Goal: Information Seeking & Learning: Learn about a topic

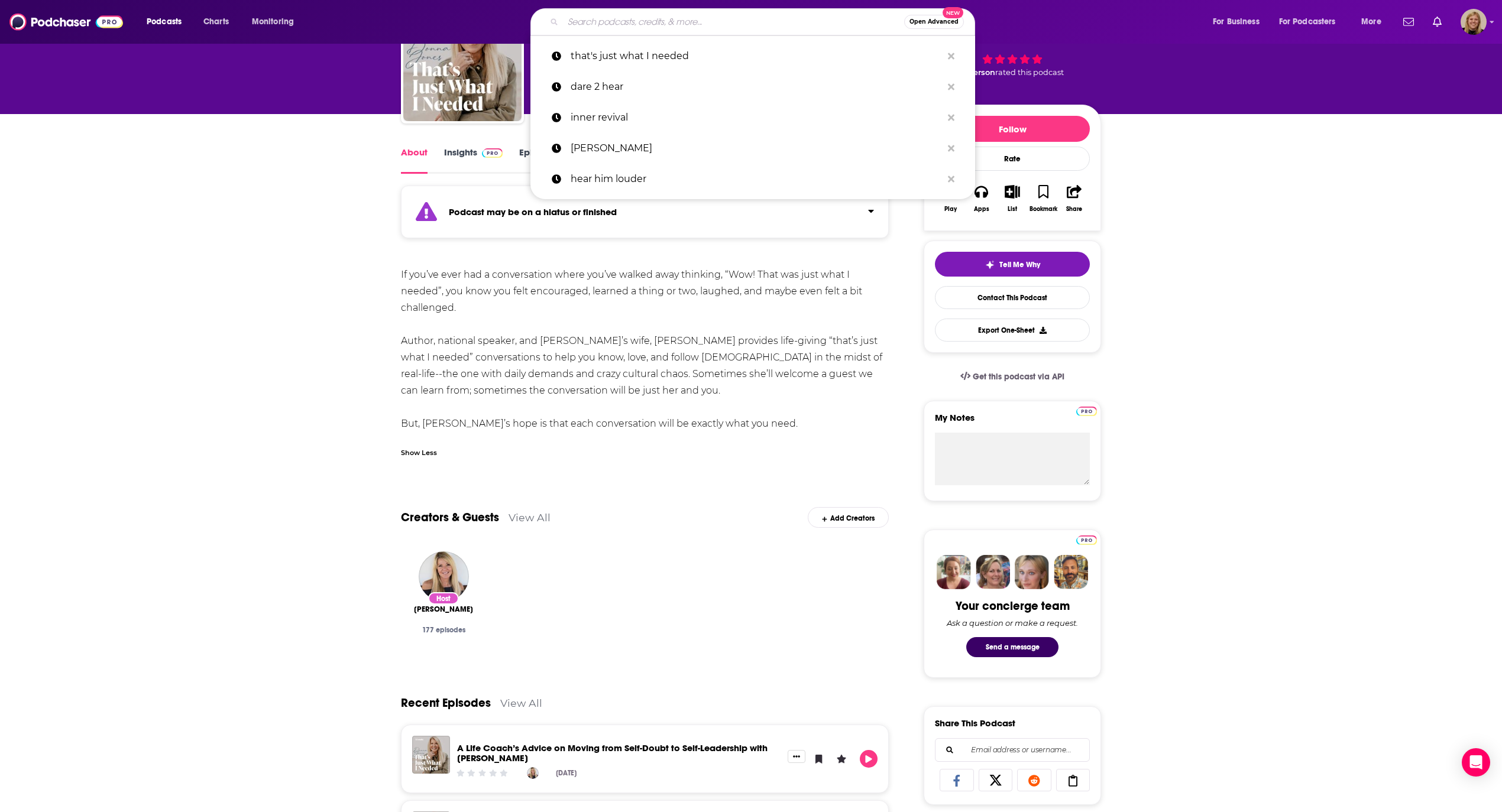
click at [595, 20] on input "Search podcasts, credits, & more..." at bounding box center [734, 22] width 341 height 19
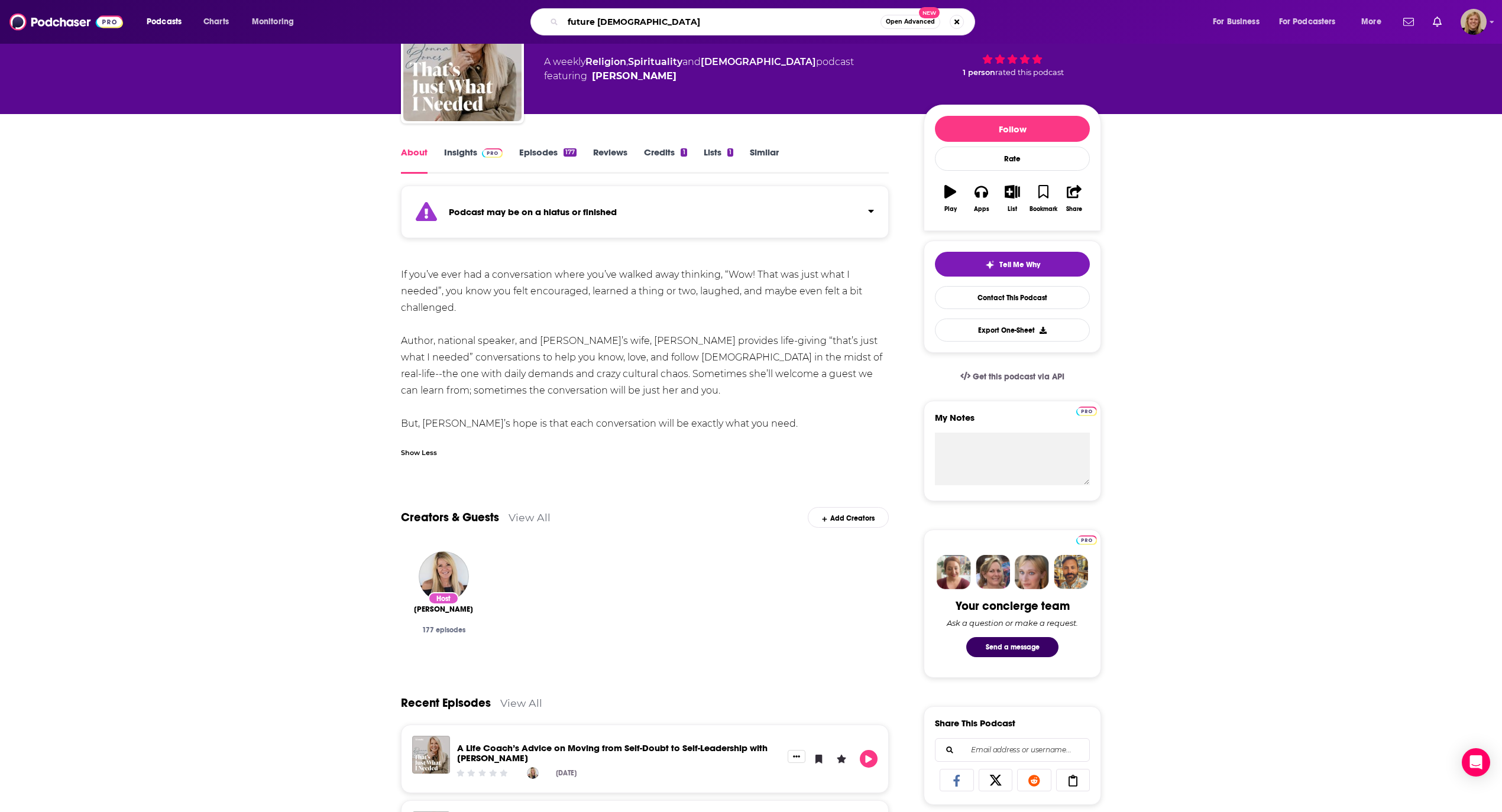
type input "future [DEMOGRAPHIC_DATA]"
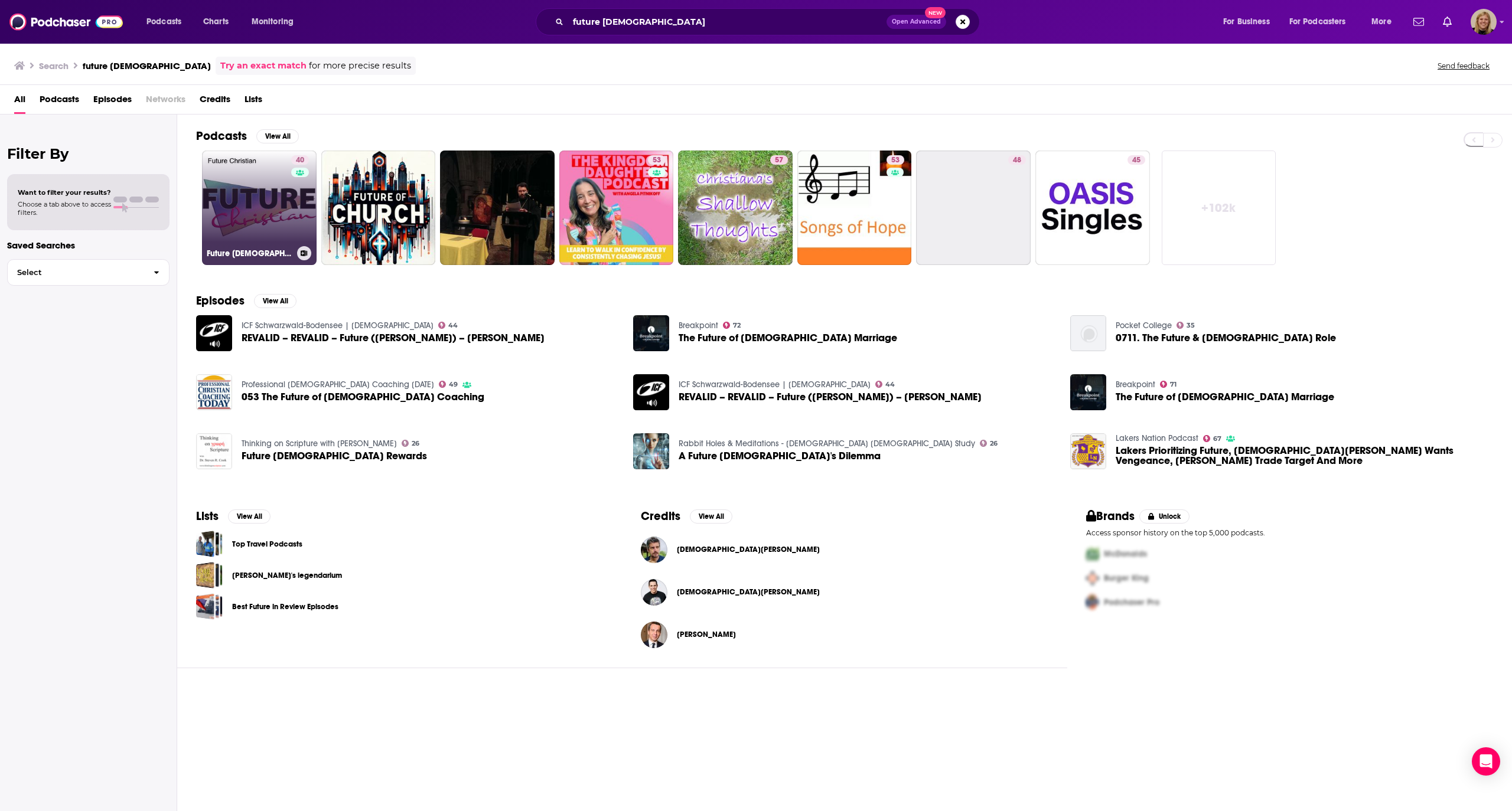
click at [279, 202] on link "40 Future [DEMOGRAPHIC_DATA]" at bounding box center [259, 208] width 115 height 115
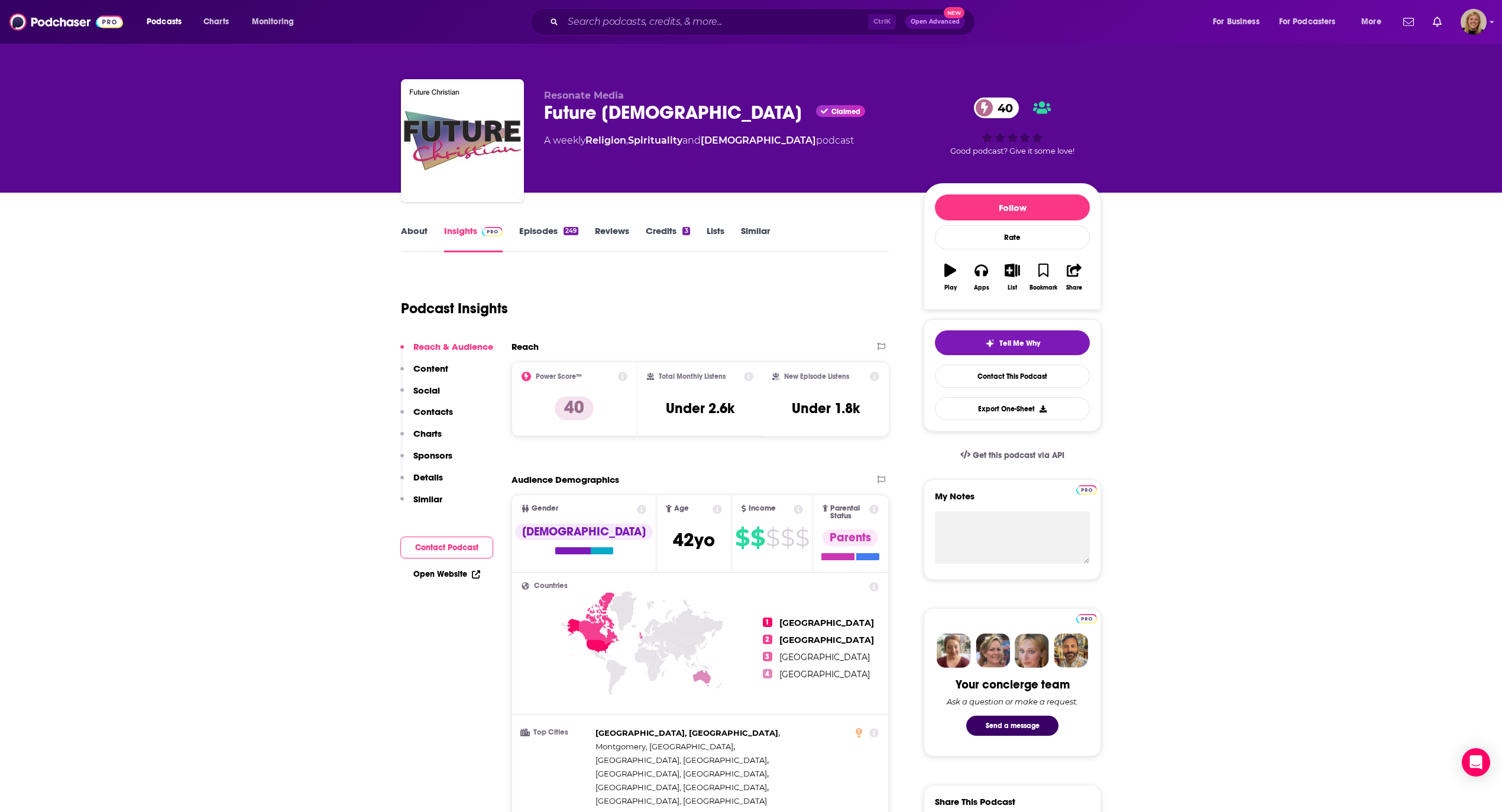
click at [411, 235] on link "About" at bounding box center [414, 239] width 27 height 27
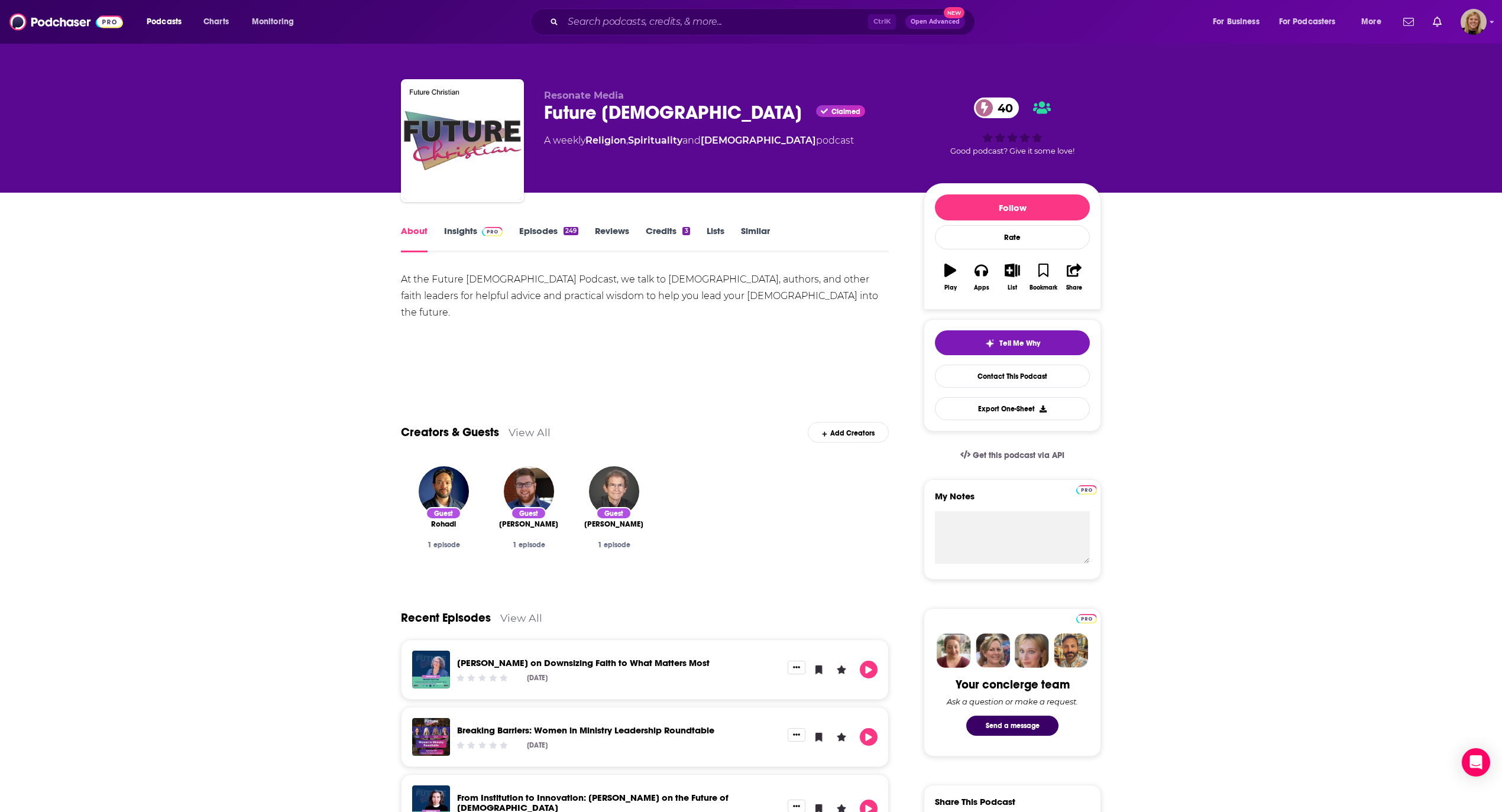
drag, startPoint x: 282, startPoint y: 287, endPoint x: 272, endPoint y: 128, distance: 159.3
click at [661, 24] on input "Search podcasts, credits, & more..." at bounding box center [715, 22] width 305 height 19
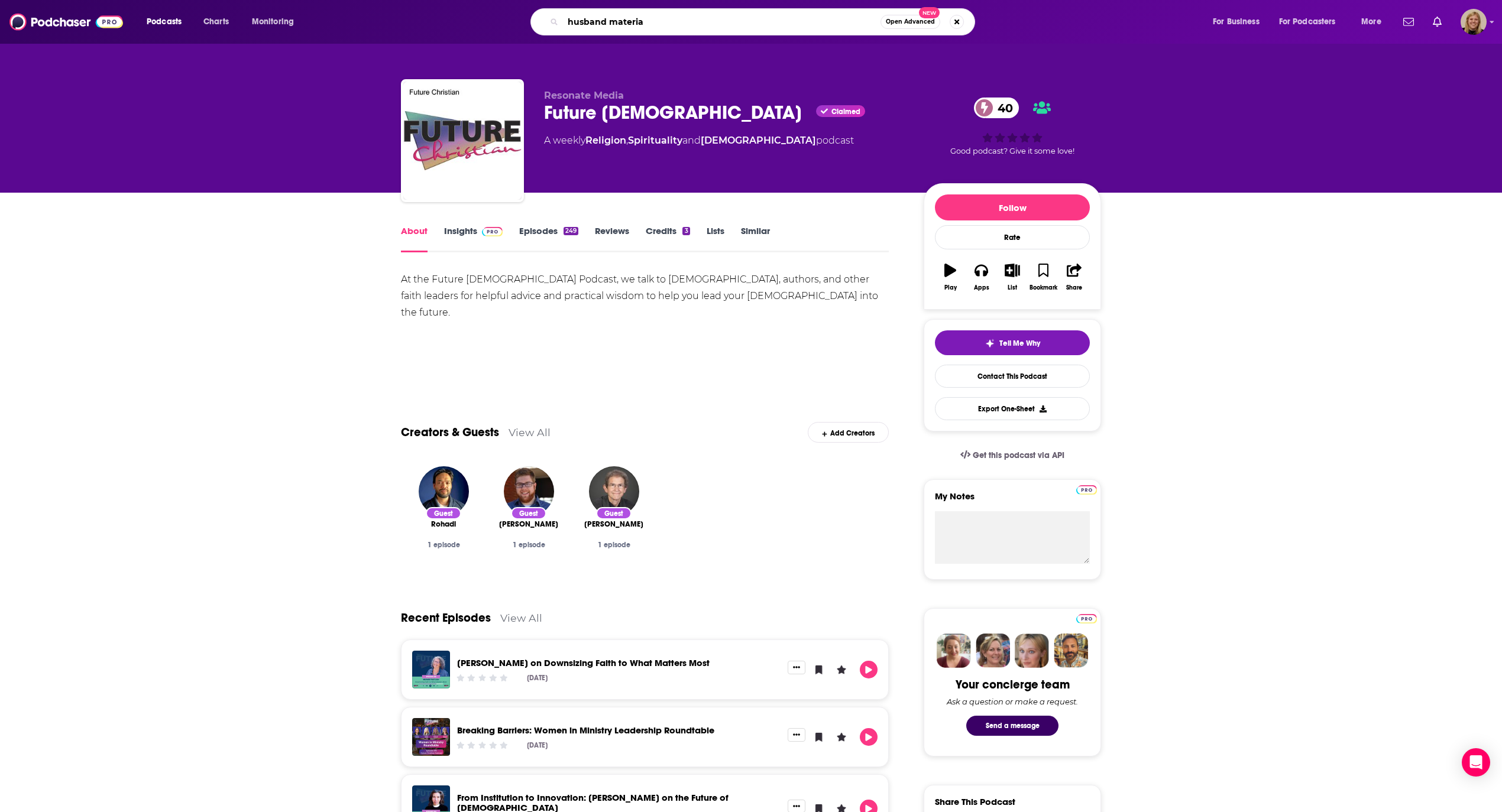
type input "husband material"
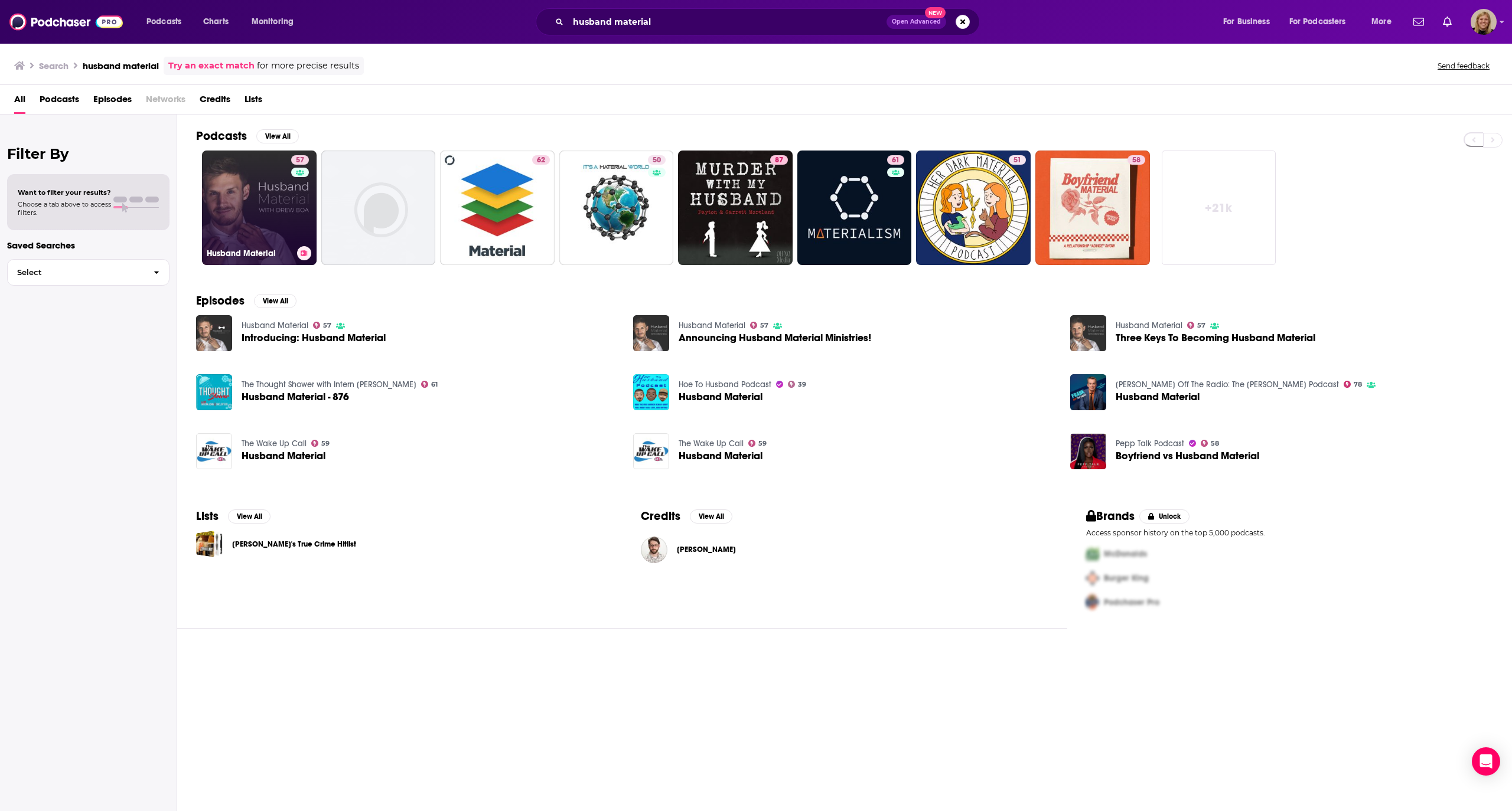
click at [267, 187] on link "57 Husband Material" at bounding box center [259, 208] width 115 height 115
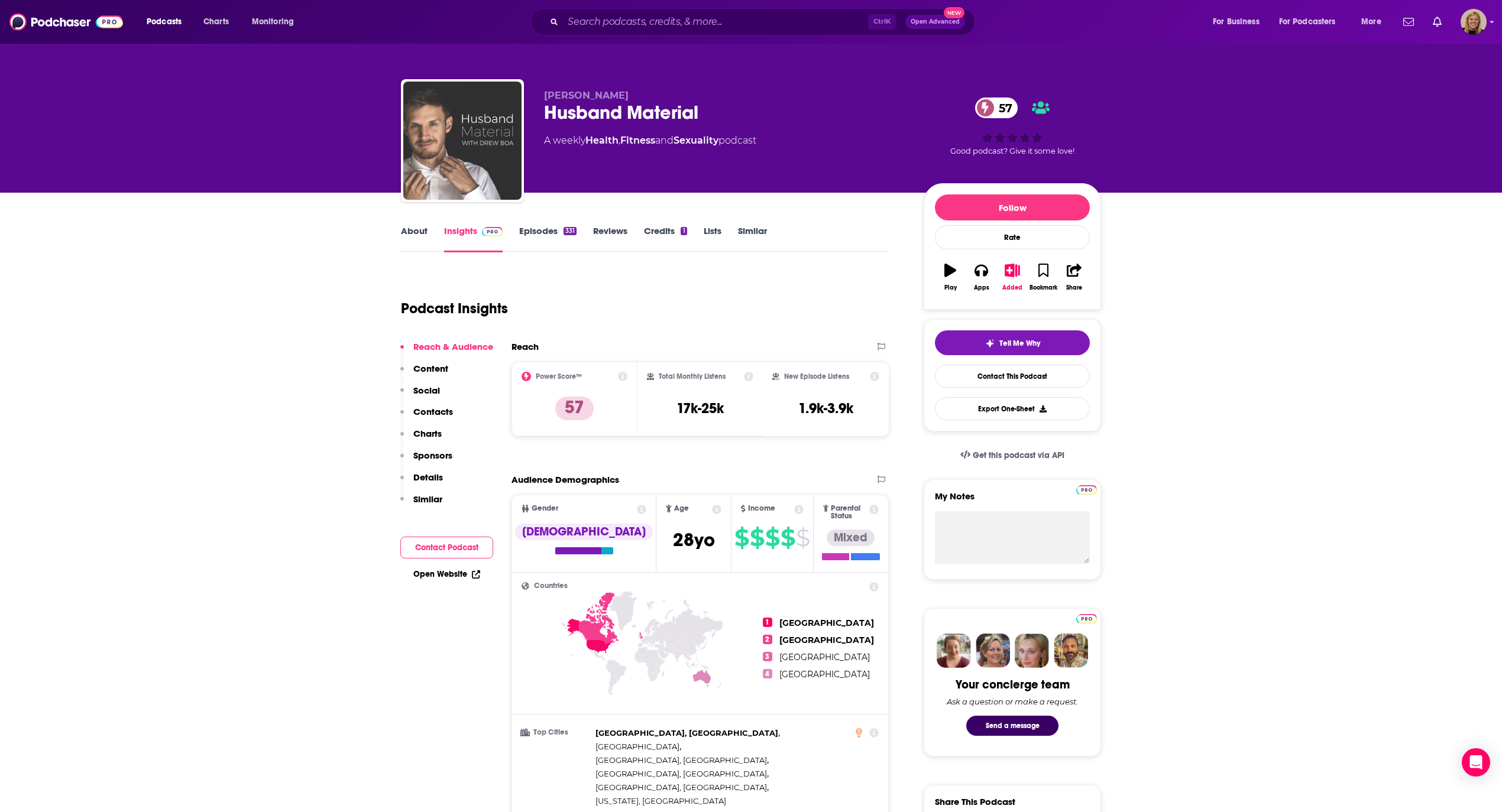
click at [417, 230] on link "About" at bounding box center [414, 239] width 27 height 27
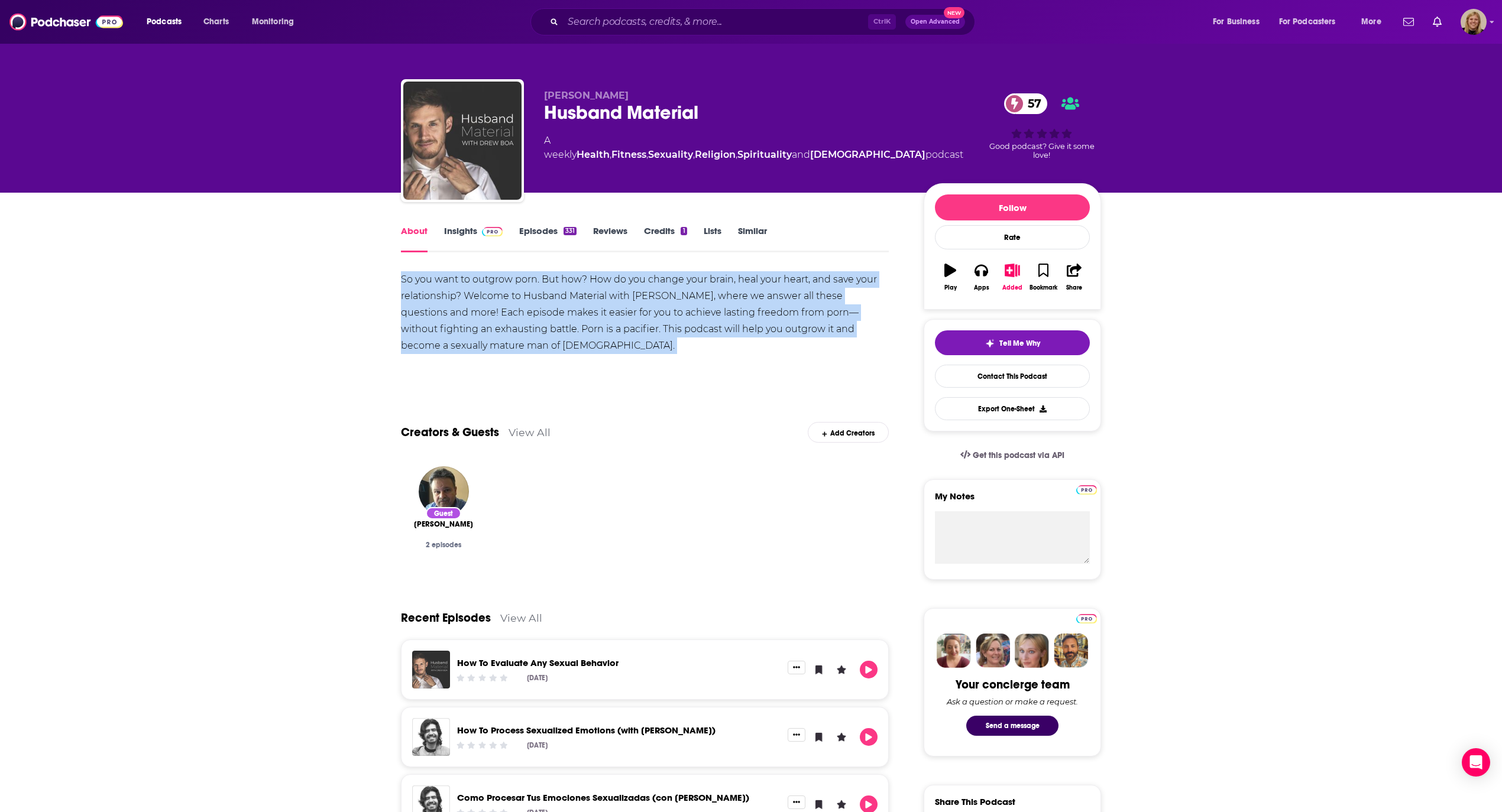
drag, startPoint x: 400, startPoint y: 277, endPoint x: 488, endPoint y: 360, distance: 121.0
copy div "So you want to outgrow porn. But how? How do you change your brain, heal your h…"
drag, startPoint x: 559, startPoint y: 308, endPoint x: 713, endPoint y: 319, distance: 154.4
click at [559, 308] on div "So you want to outgrow porn. But how? How do you change your brain, heal your h…" at bounding box center [645, 313] width 488 height 82
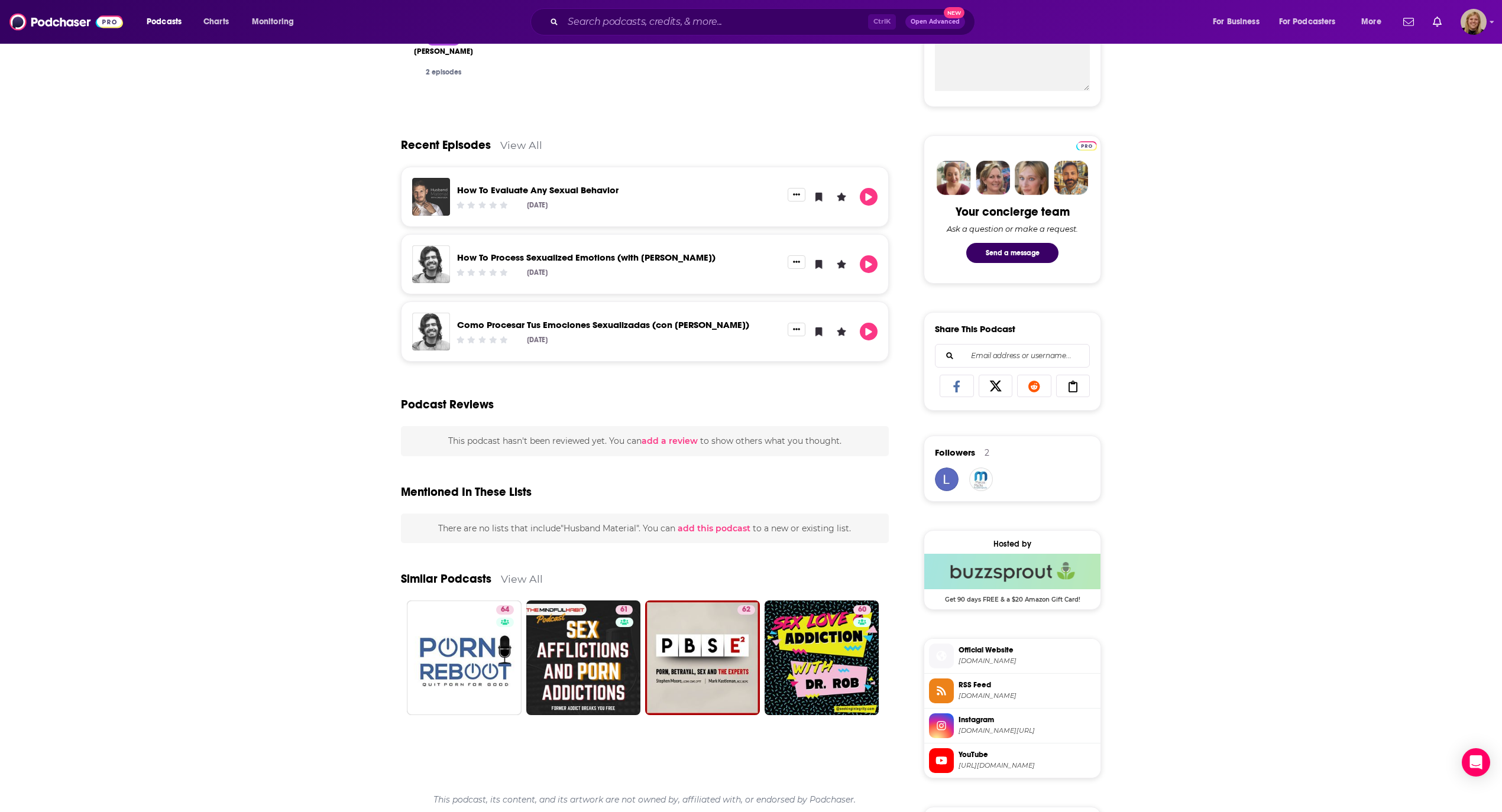
scroll to position [394, 0]
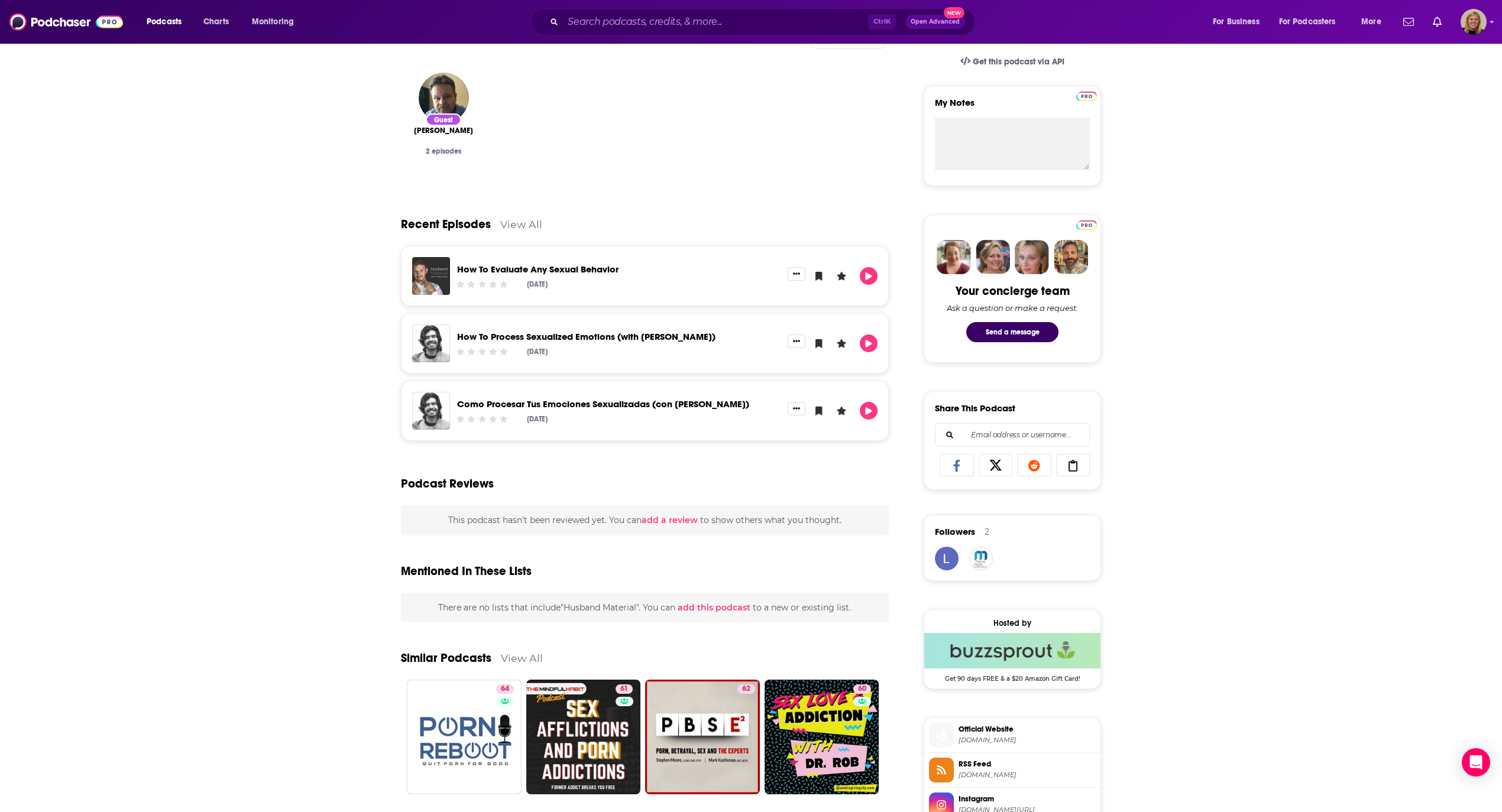
click at [530, 218] on link "View All" at bounding box center [521, 225] width 42 height 13
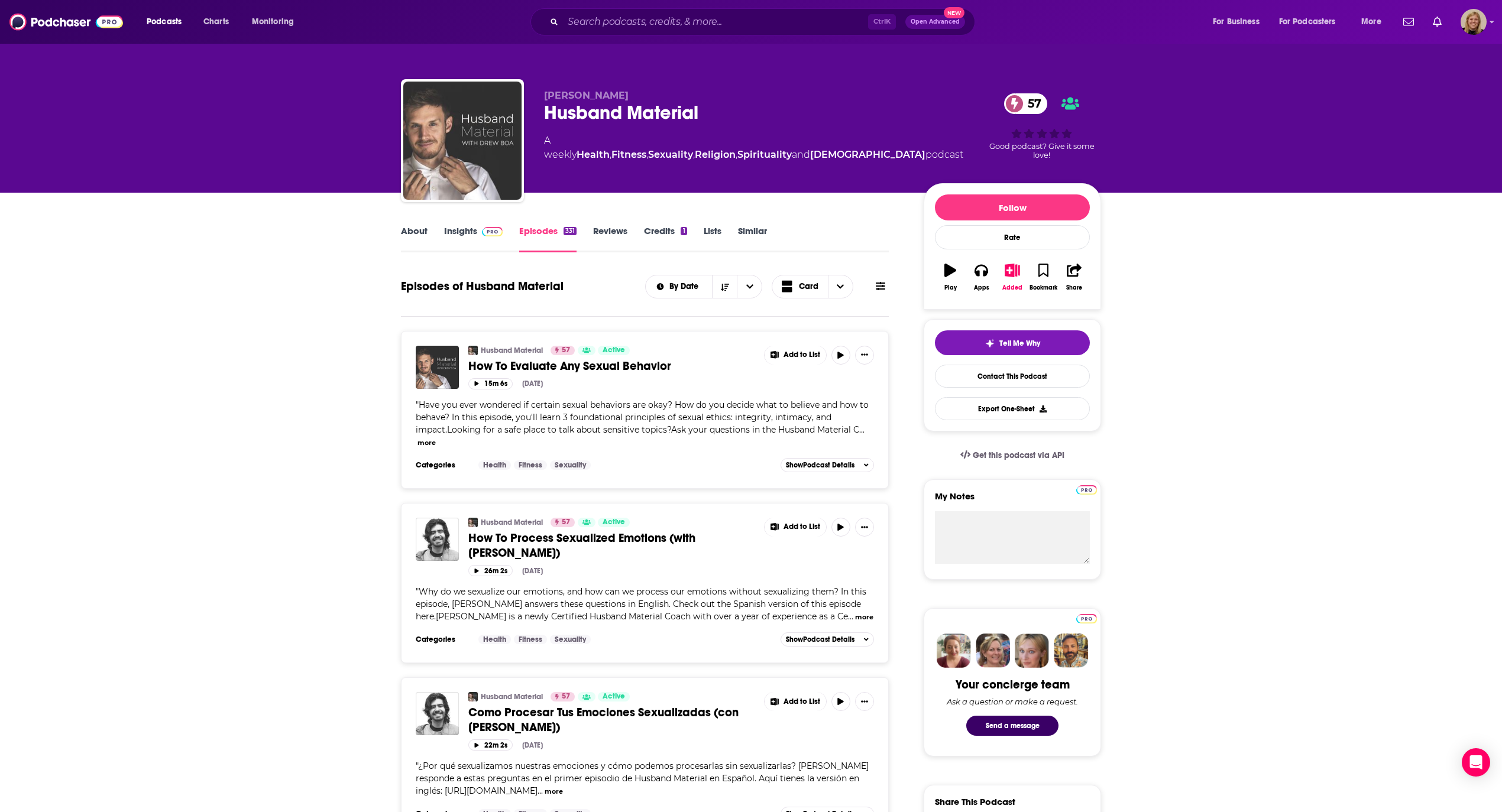
click at [456, 232] on link "Insights" at bounding box center [473, 239] width 58 height 27
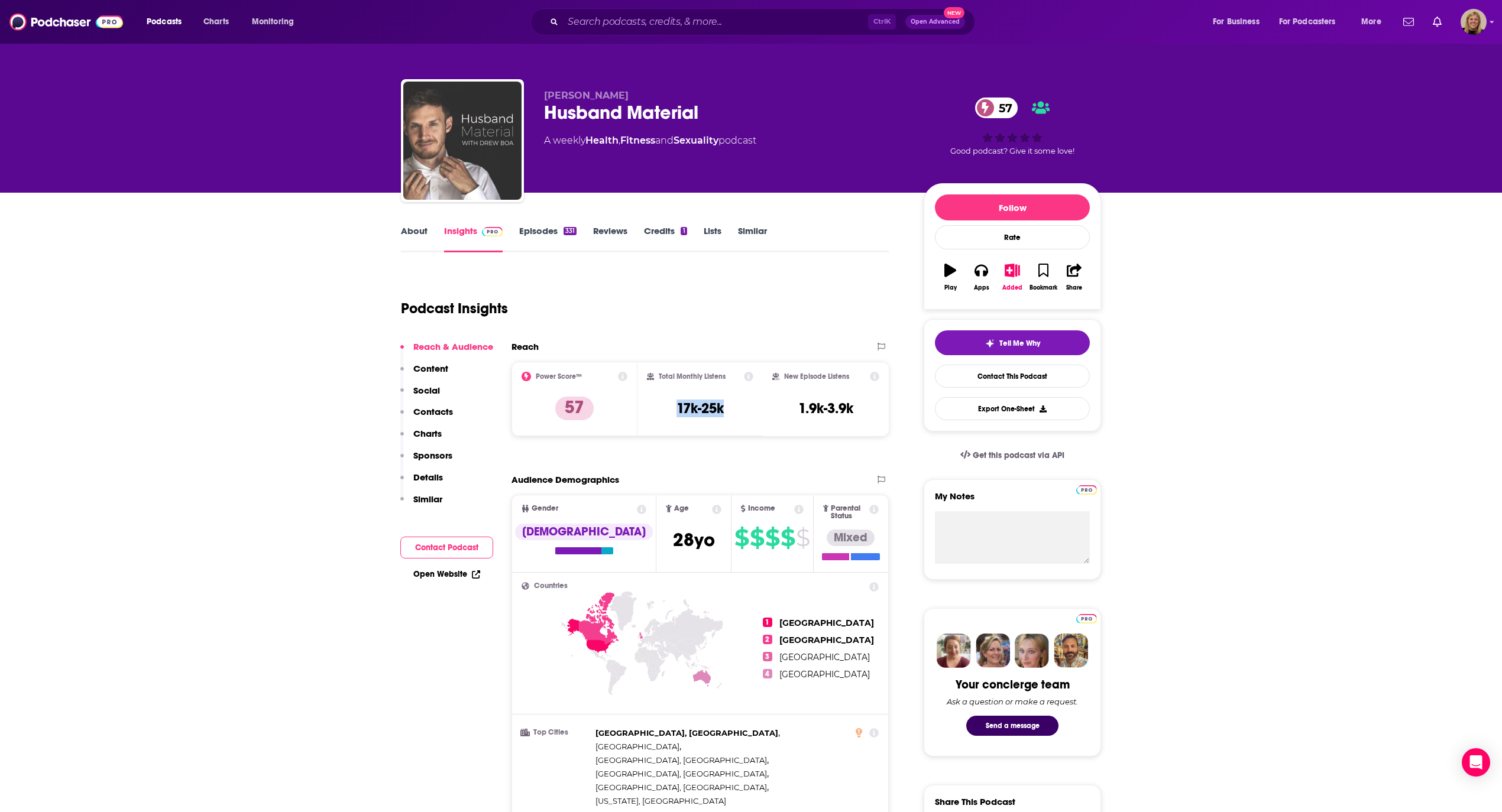
drag, startPoint x: 727, startPoint y: 405, endPoint x: 673, endPoint y: 405, distance: 54.0
click at [673, 405] on div "Total Monthly Listens 17k-25k" at bounding box center [701, 399] width 107 height 55
click at [654, 25] on input "Search podcasts, credits, & more..." at bounding box center [715, 22] width 305 height 19
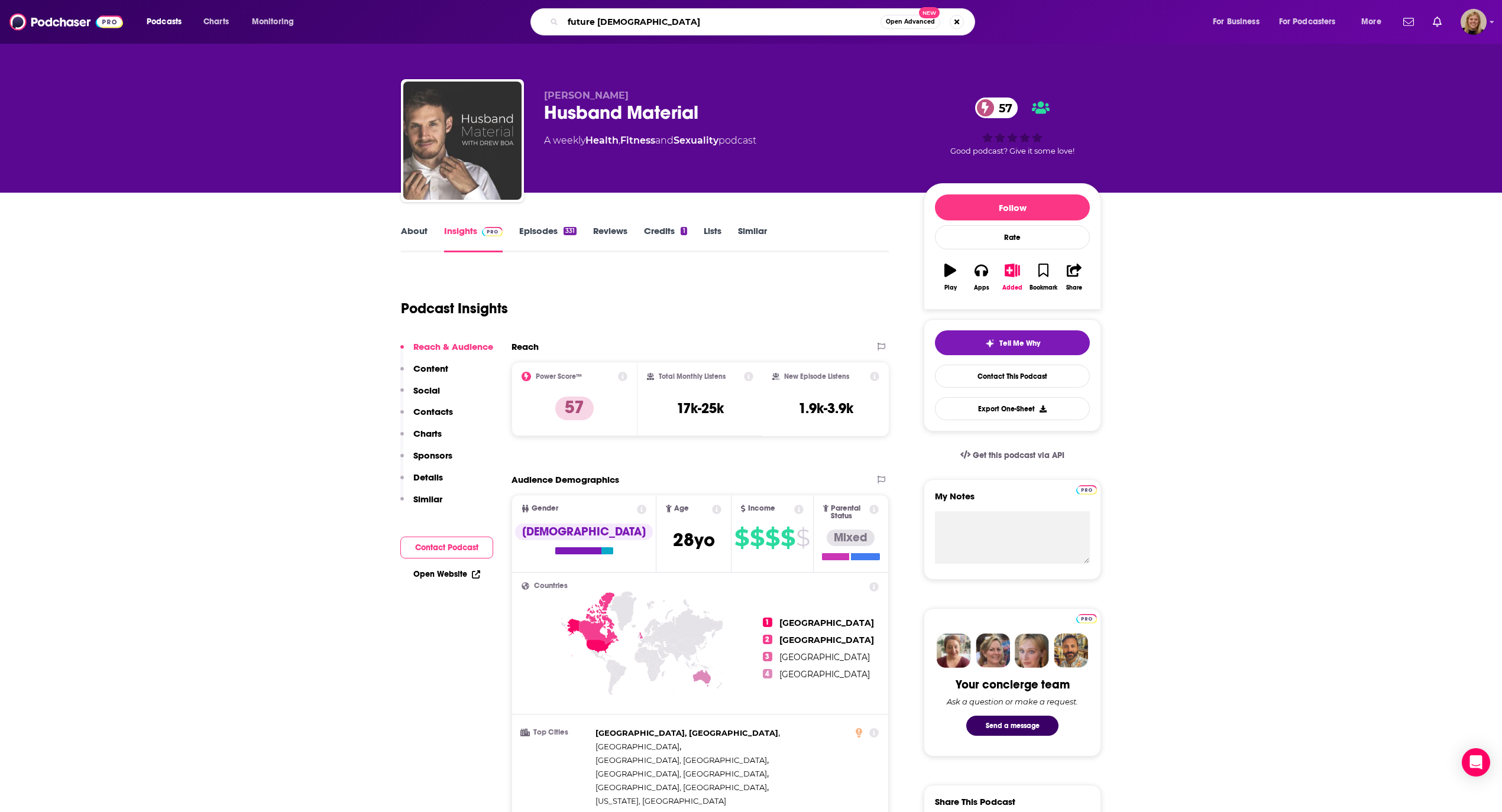
type input "future [DEMOGRAPHIC_DATA]"
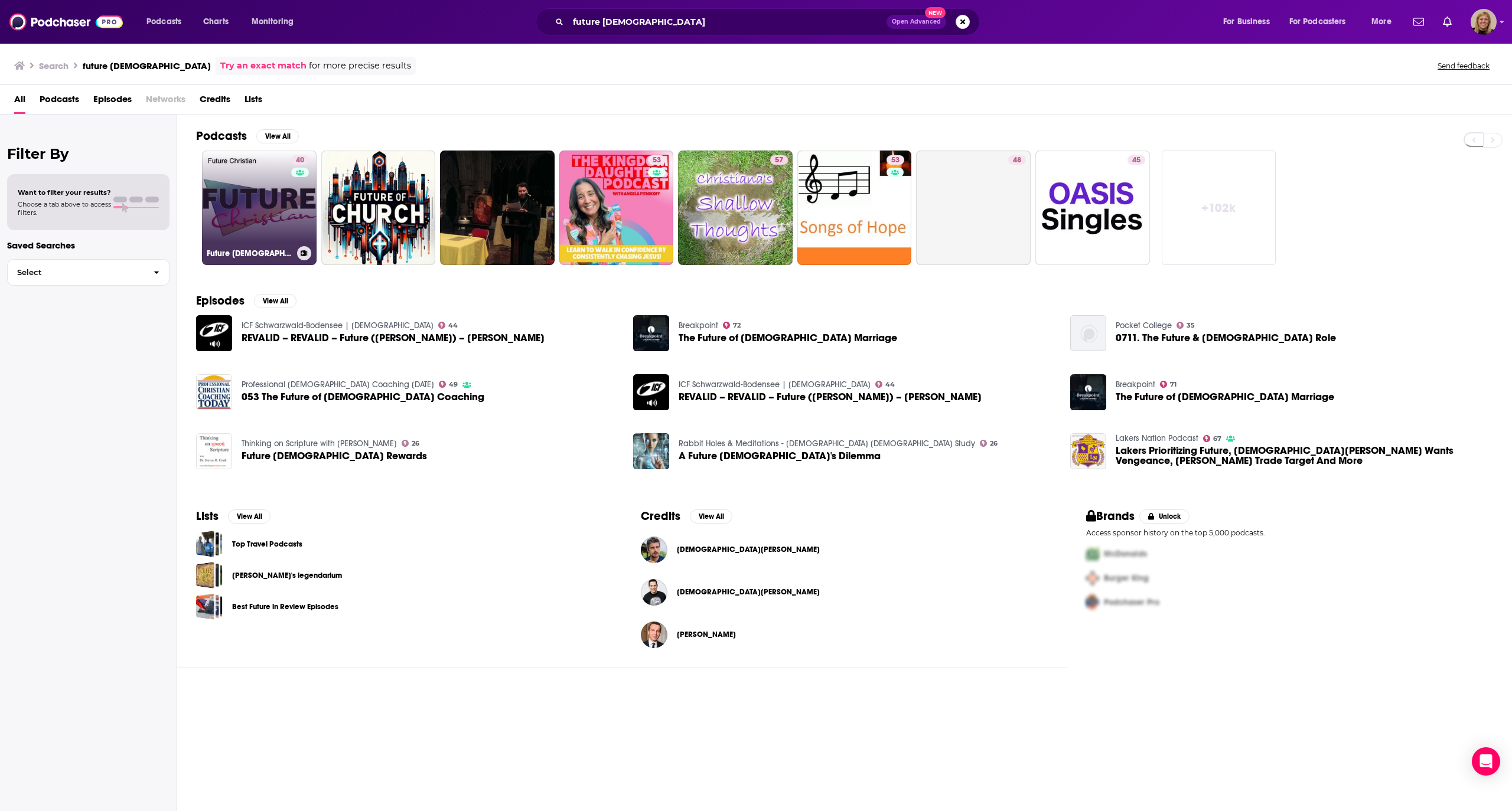
click at [265, 186] on link "40 Future [DEMOGRAPHIC_DATA]" at bounding box center [259, 208] width 115 height 115
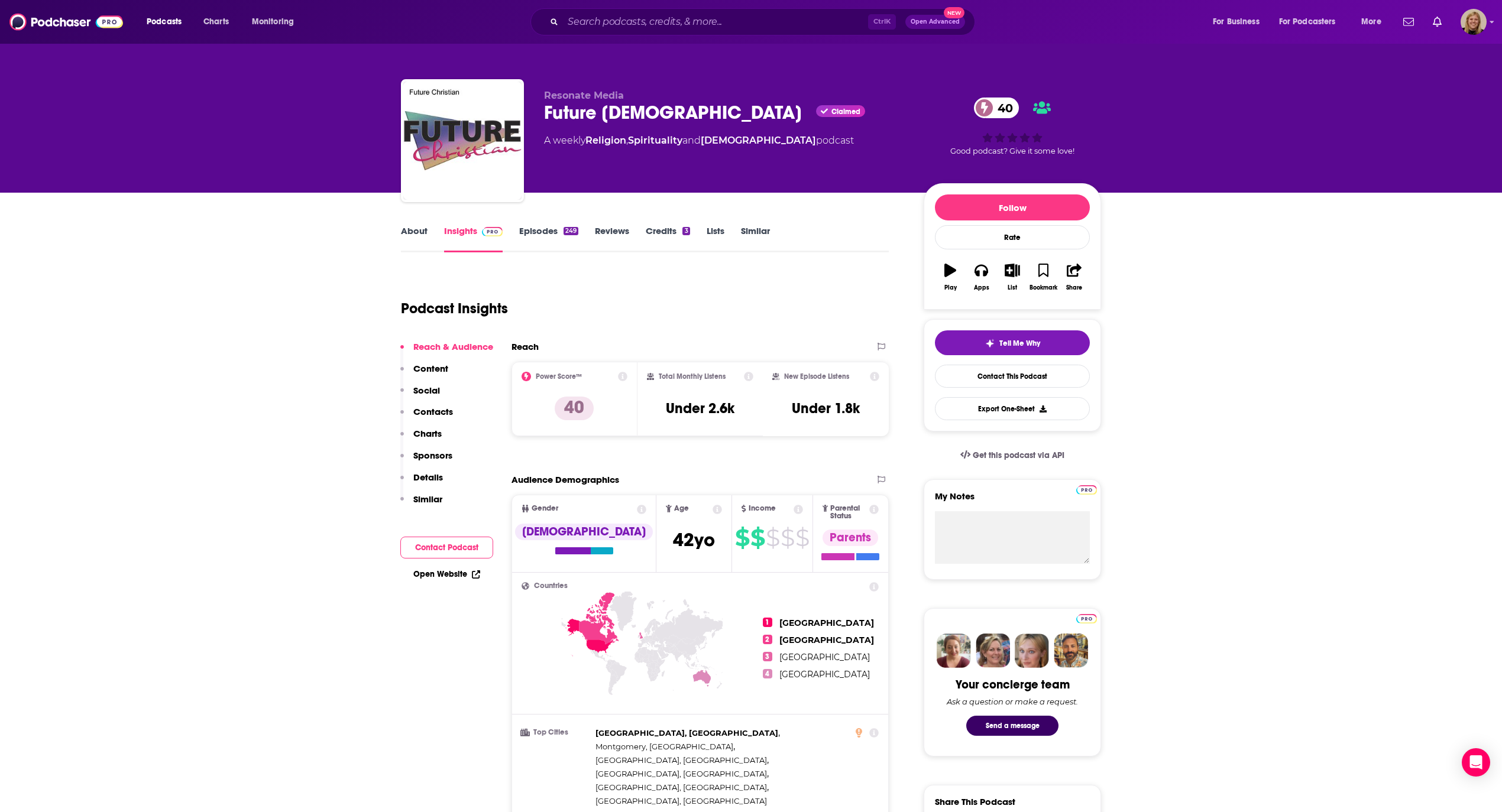
click at [544, 230] on link "Episodes 249" at bounding box center [548, 239] width 59 height 27
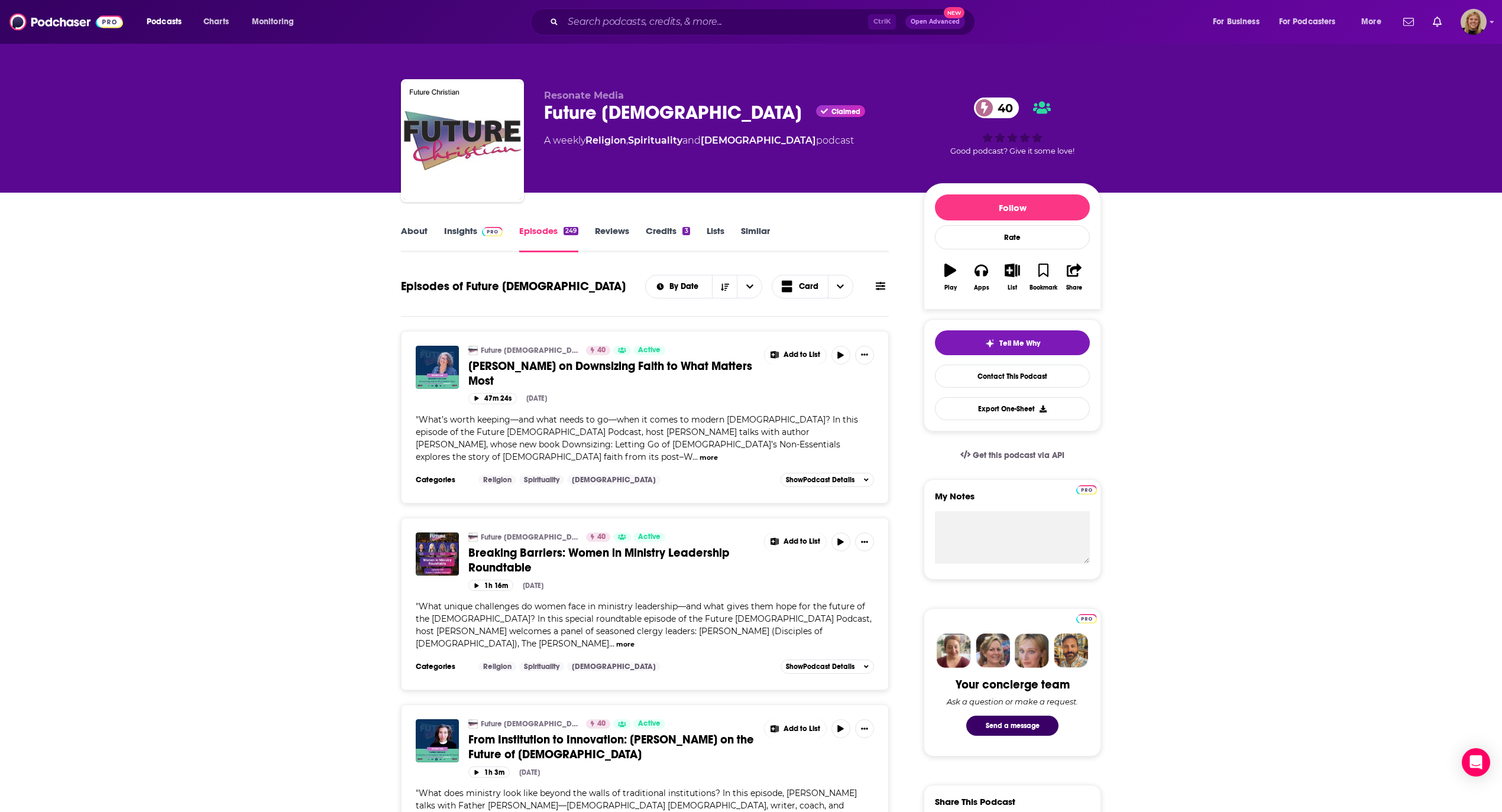
click at [419, 233] on link "About" at bounding box center [414, 239] width 27 height 27
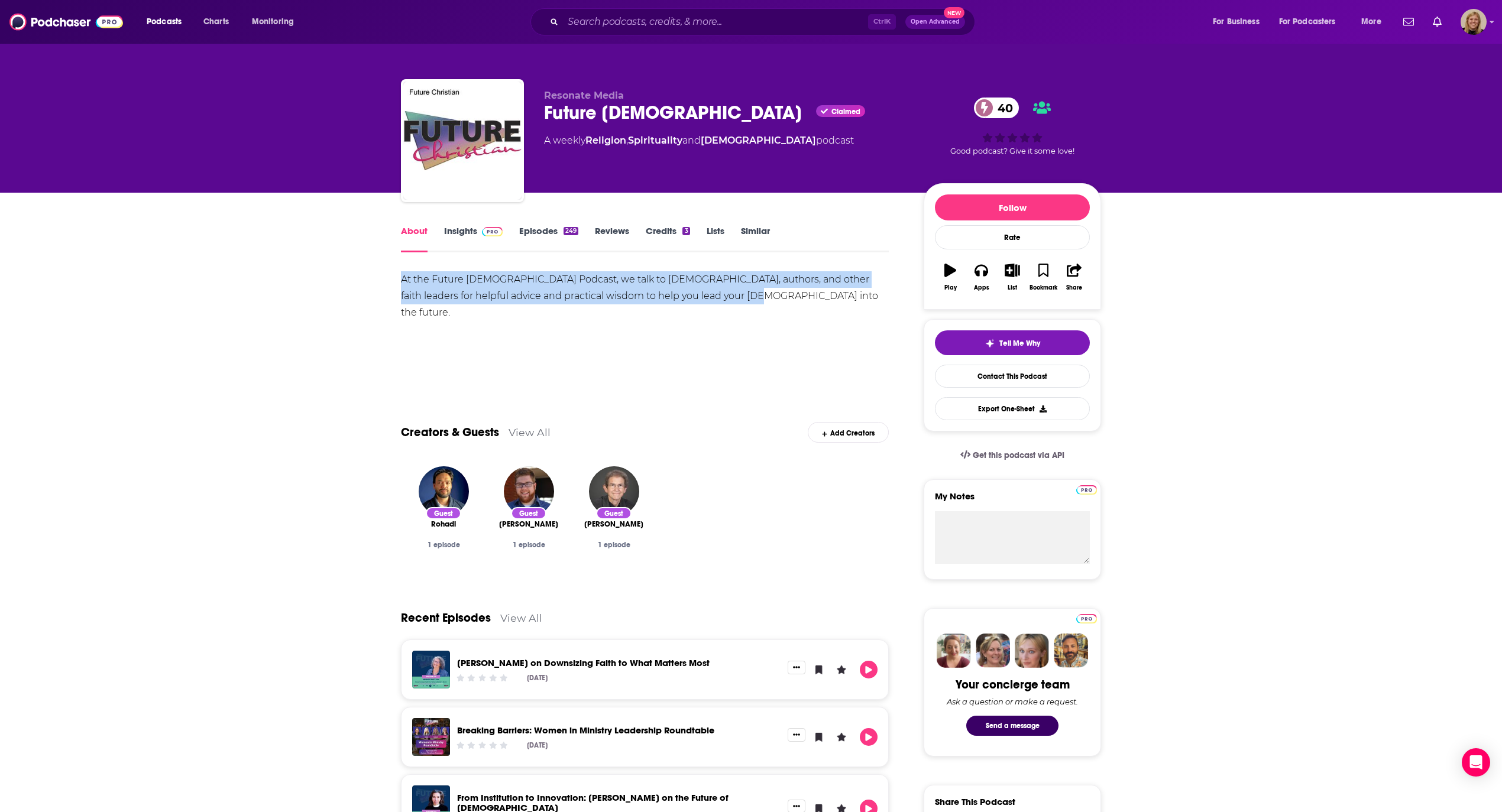
drag, startPoint x: 396, startPoint y: 280, endPoint x: 721, endPoint y: 301, distance: 325.7
copy div "At the Future [DEMOGRAPHIC_DATA] Podcast, we talk to [DEMOGRAPHIC_DATA], author…"
